Goal: Information Seeking & Learning: Find contact information

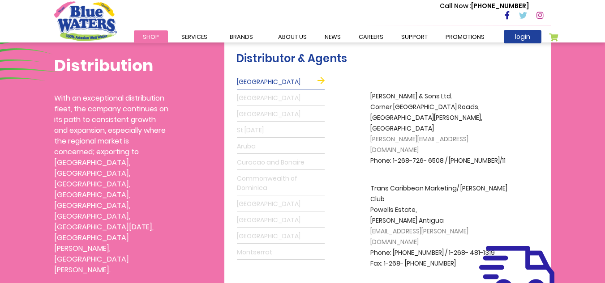
scroll to position [248, 0]
click at [491, 128] on p "A.S. Bryden & Sons Ltd. Corner Fort & Anchorage Roads, St. Johns, Antigua grego…" at bounding box center [441, 128] width 143 height 75
copy span "gregory.mazely@brydensantigua.com"
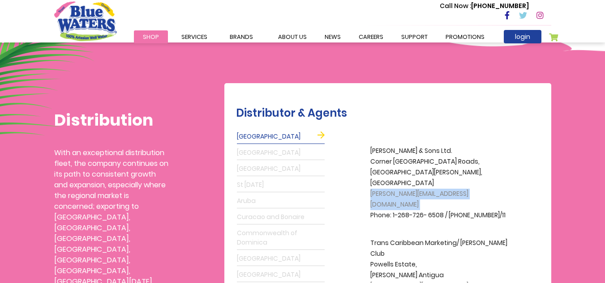
scroll to position [199, 0]
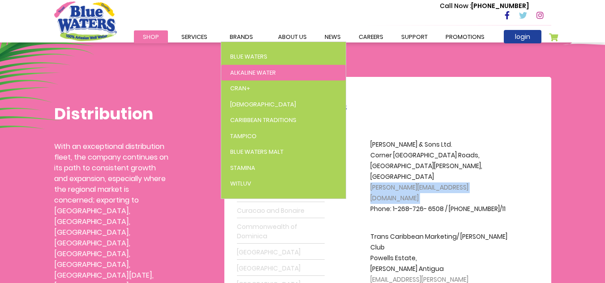
click at [250, 76] on span "Alkaline Water" at bounding box center [253, 72] width 46 height 9
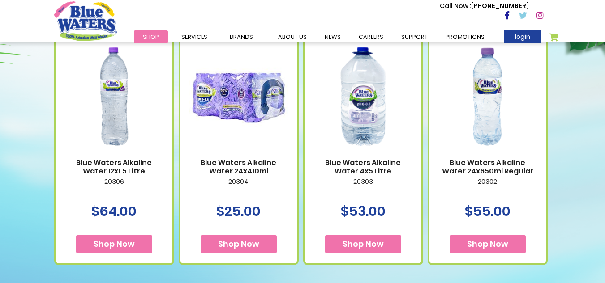
scroll to position [369, 0]
drag, startPoint x: 0, startPoint y: 0, endPoint x: 250, endPoint y: 76, distance: 261.4
click at [250, 76] on img at bounding box center [238, 96] width 98 height 123
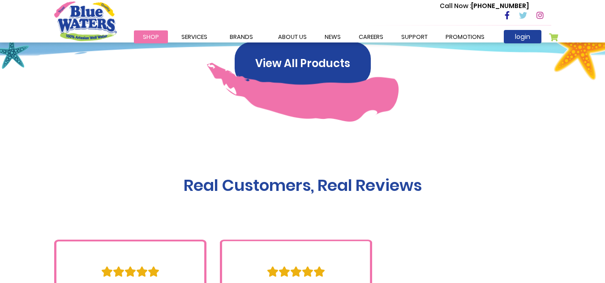
scroll to position [604, 0]
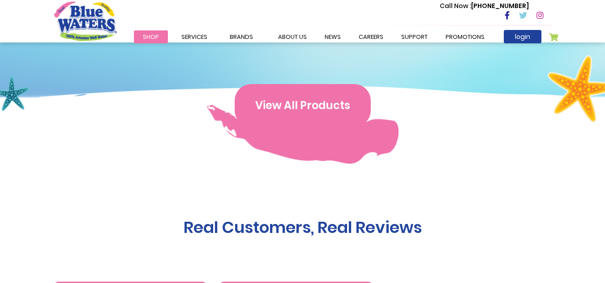
click at [302, 99] on button "View All Products" at bounding box center [303, 105] width 136 height 43
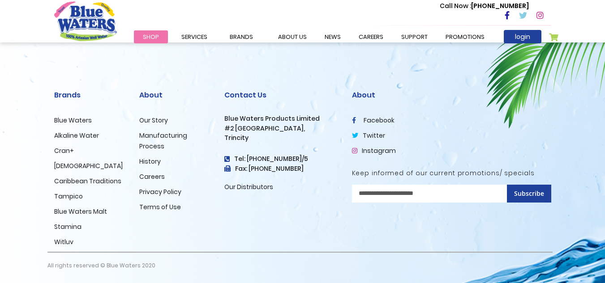
scroll to position [695, 0]
click at [372, 119] on link "facebook" at bounding box center [373, 120] width 43 height 9
